Goal: Find contact information: Find contact information

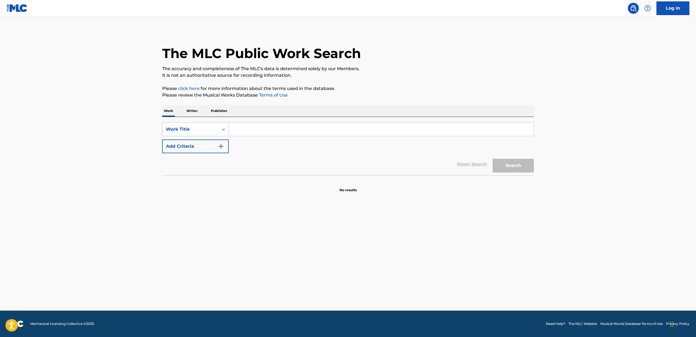
click at [228, 109] on p "Publisher" at bounding box center [219, 111] width 20 height 12
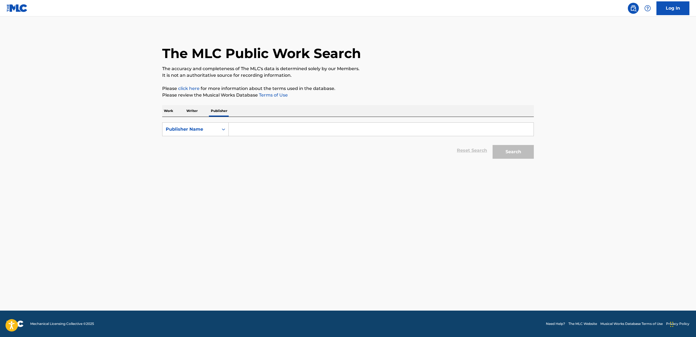
click at [251, 124] on input "Search Form" at bounding box center [381, 129] width 305 height 13
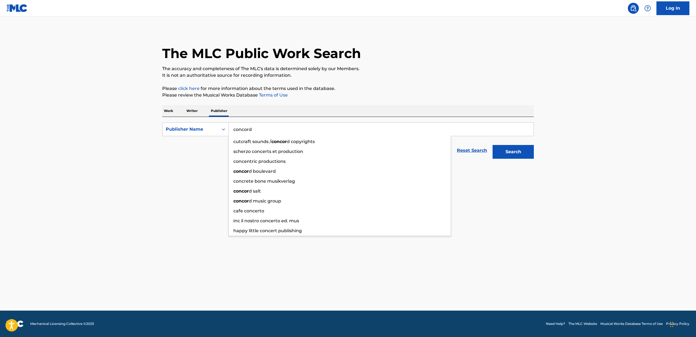
type input "concord"
click at [493, 145] on button "Search" at bounding box center [513, 152] width 41 height 14
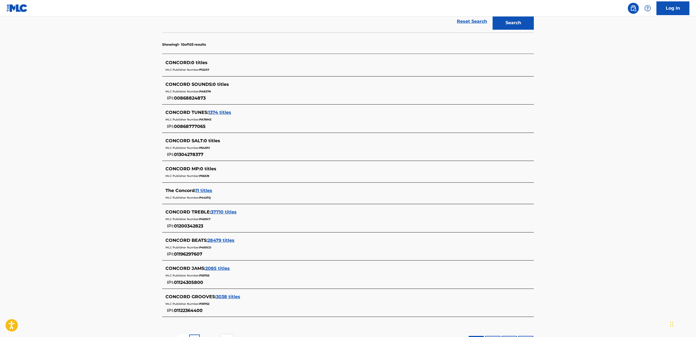
scroll to position [145, 0]
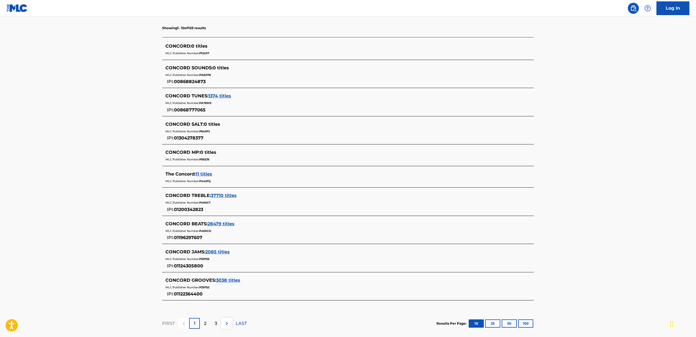
click at [227, 224] on span "28479 titles" at bounding box center [221, 223] width 27 height 5
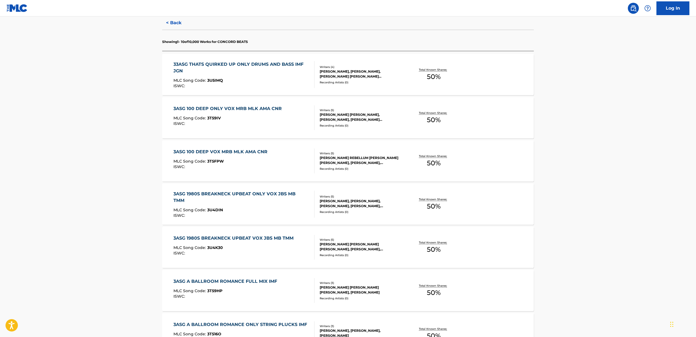
click at [252, 74] on div "33ASG THATS QUIRKED UP ONLY DRUMS AND BASS IMF JGN MLC Song Code : 3U5IMQ ISWC :" at bounding box center [242, 74] width 137 height 27
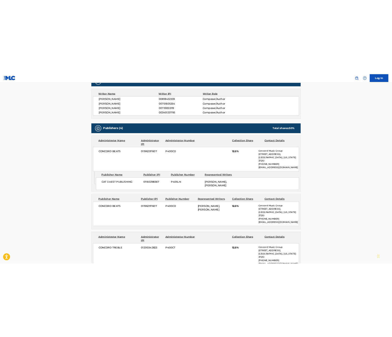
scroll to position [197, 0]
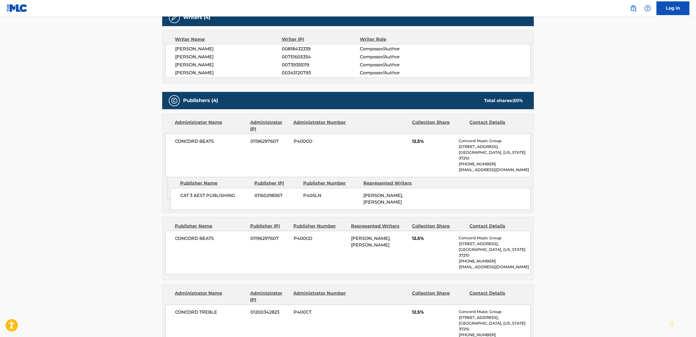
click at [512, 167] on p "[EMAIL_ADDRESS][DOMAIN_NAME]" at bounding box center [495, 170] width 72 height 6
copy div "[EMAIL_ADDRESS][DOMAIN_NAME] Admin Original Publisher Connecting Line"
click at [425, 142] on span "12.5%" at bounding box center [433, 141] width 43 height 7
